Goal: Find specific page/section: Find specific page/section

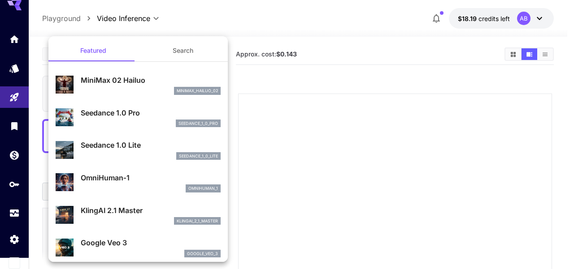
click at [306, 16] on div at bounding box center [287, 134] width 574 height 269
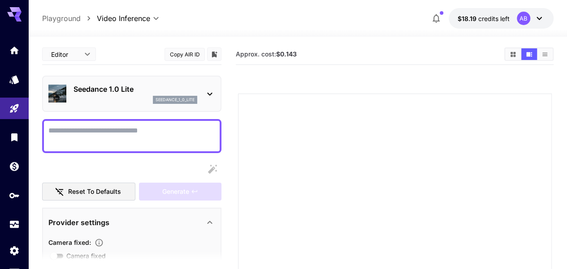
click at [13, 12] on icon at bounding box center [14, 14] width 14 height 14
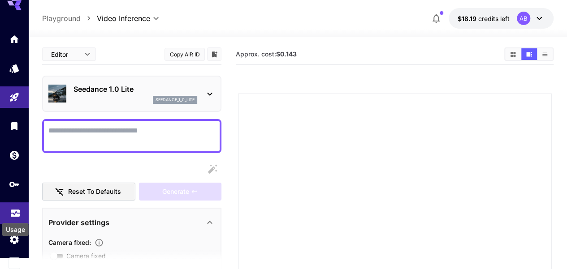
click at [19, 214] on icon "Usage" at bounding box center [15, 213] width 9 height 4
